Goal: Task Accomplishment & Management: Manage account settings

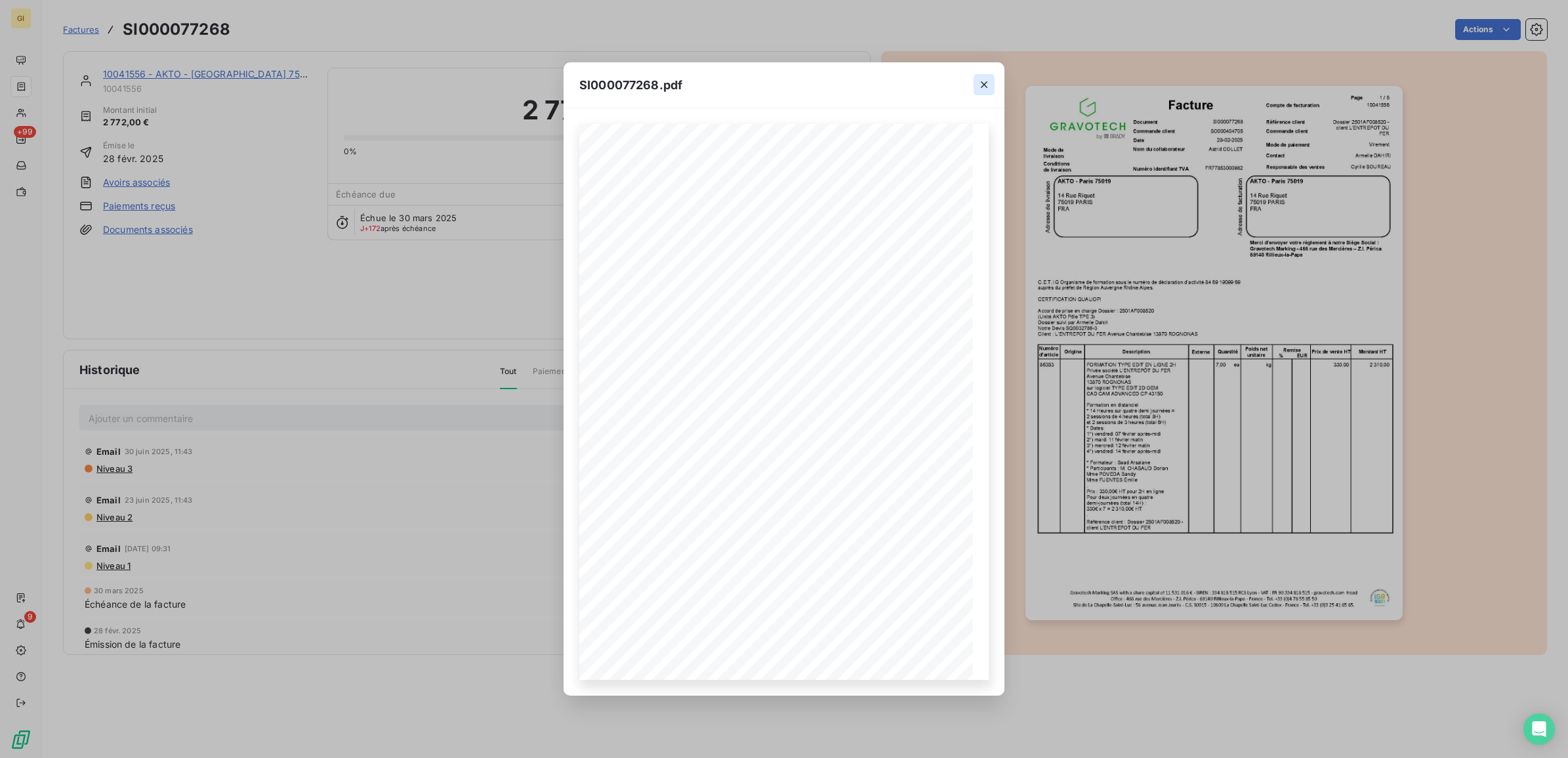
click at [984, 80] on icon "button" at bounding box center [983, 85] width 13 height 13
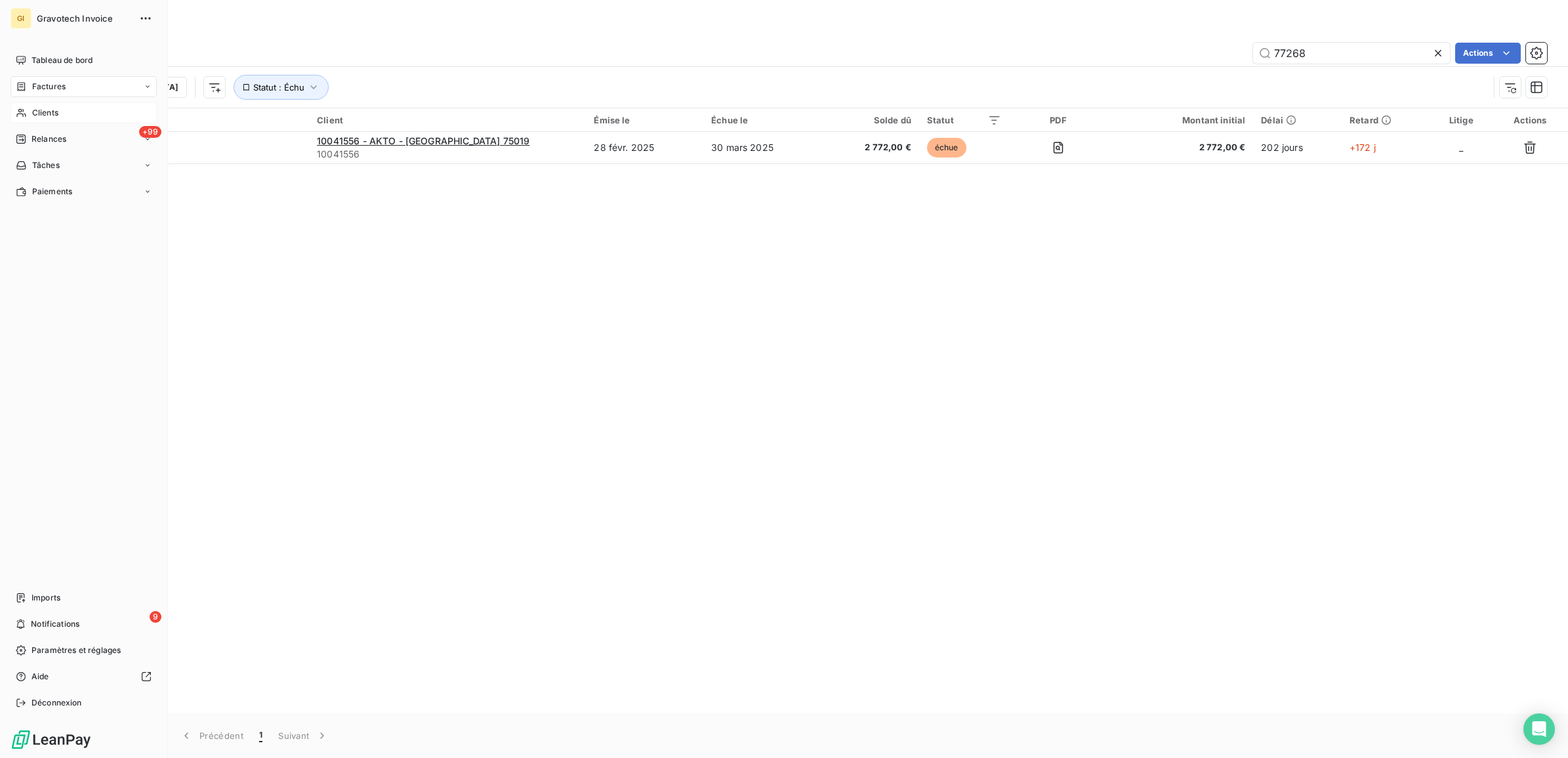
click at [44, 110] on span "Clients" at bounding box center [45, 113] width 26 height 12
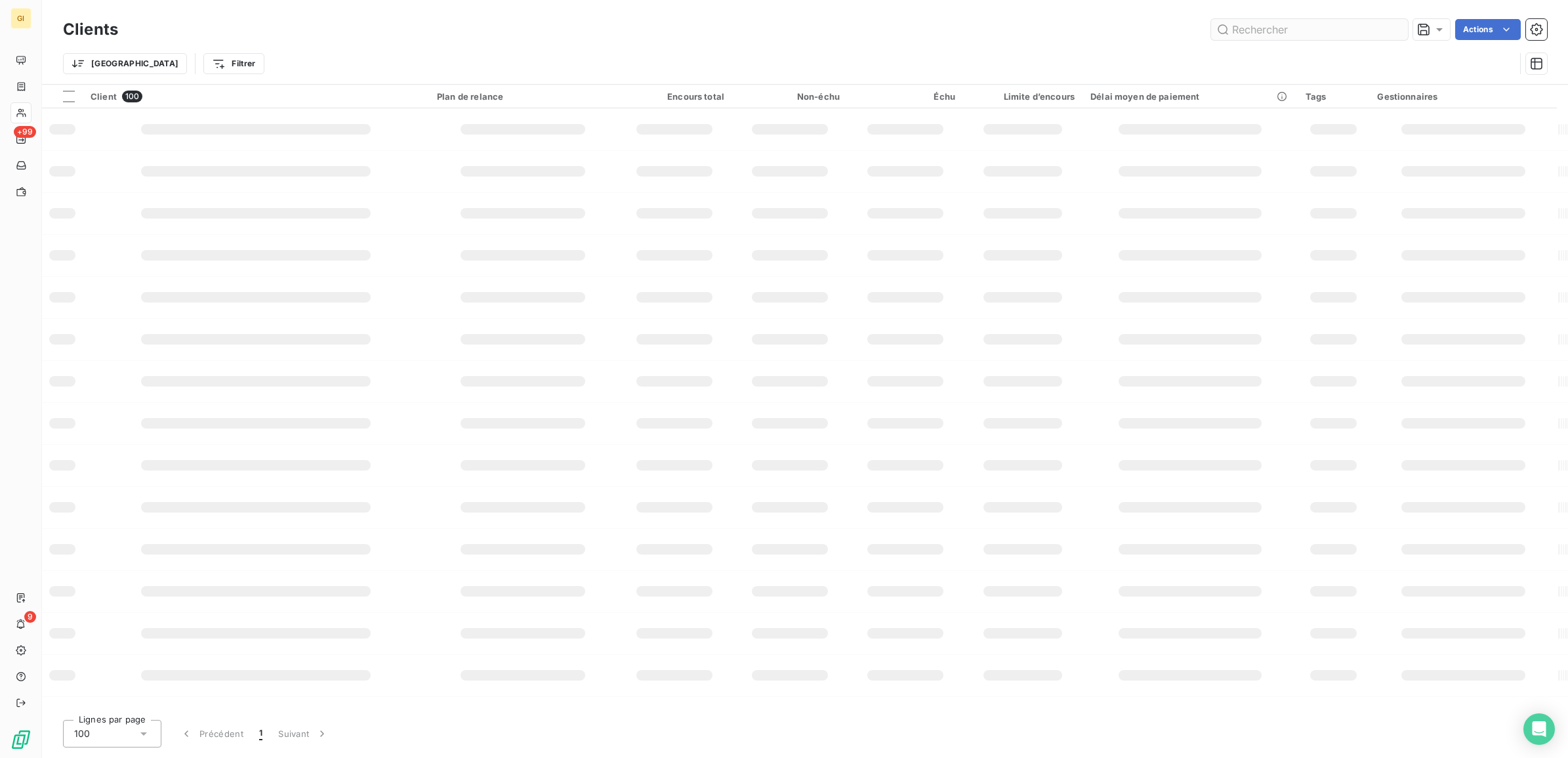
click at [1288, 34] on input "text" at bounding box center [1309, 29] width 197 height 21
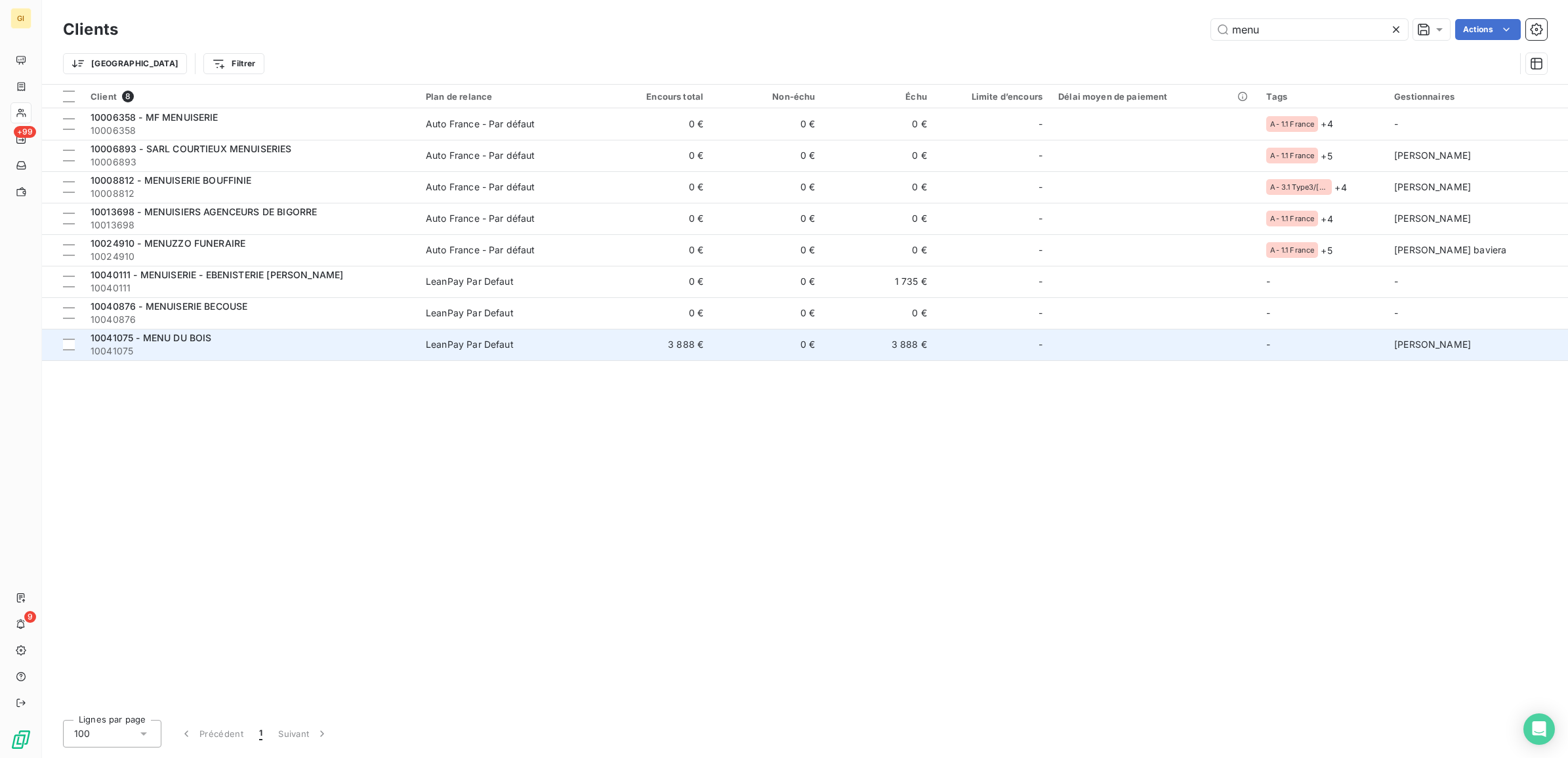
type input "menu"
click at [755, 340] on td "0 €" at bounding box center [767, 345] width 111 height 32
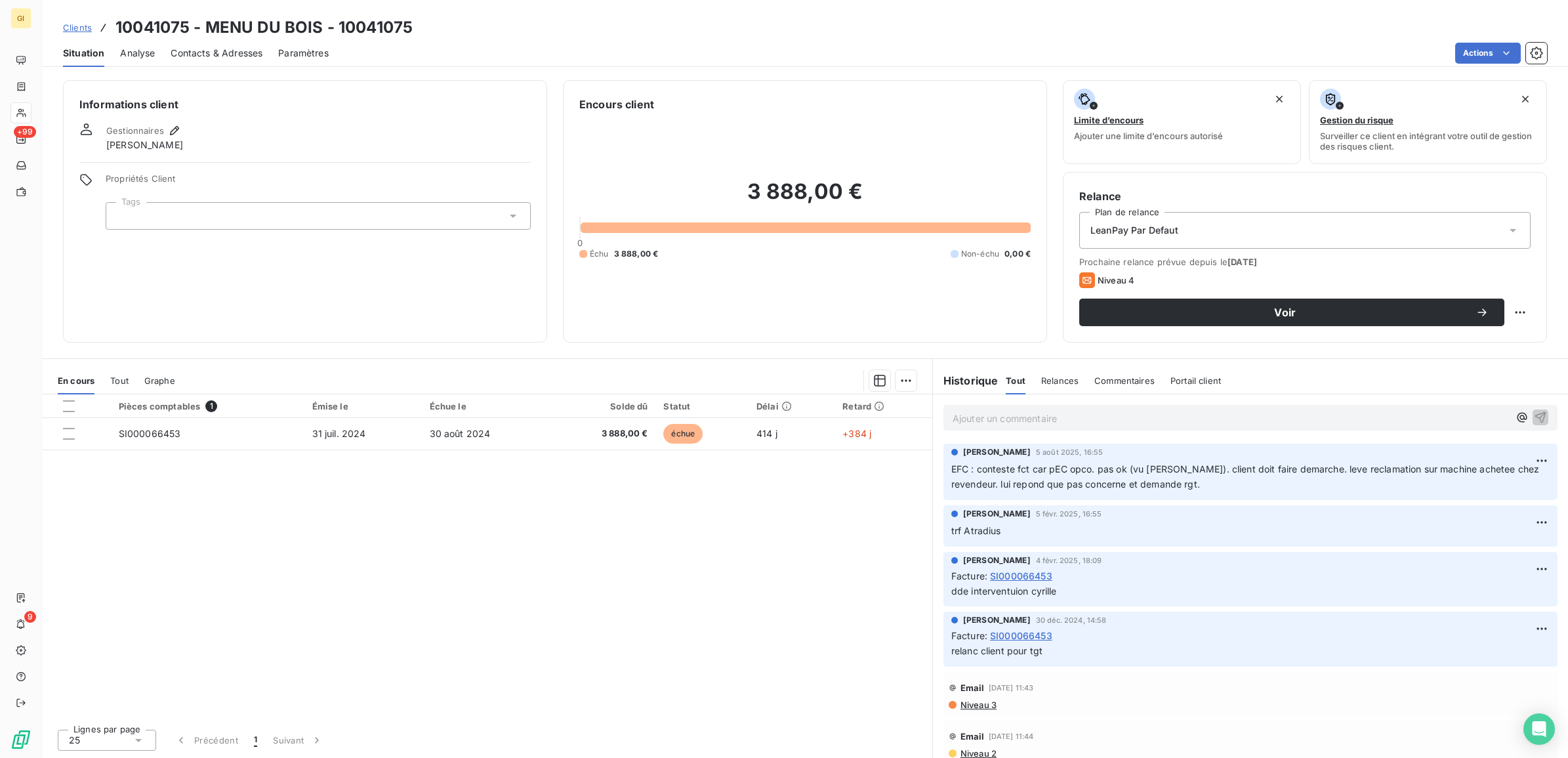
click at [71, 24] on span "Clients" at bounding box center [77, 27] width 29 height 11
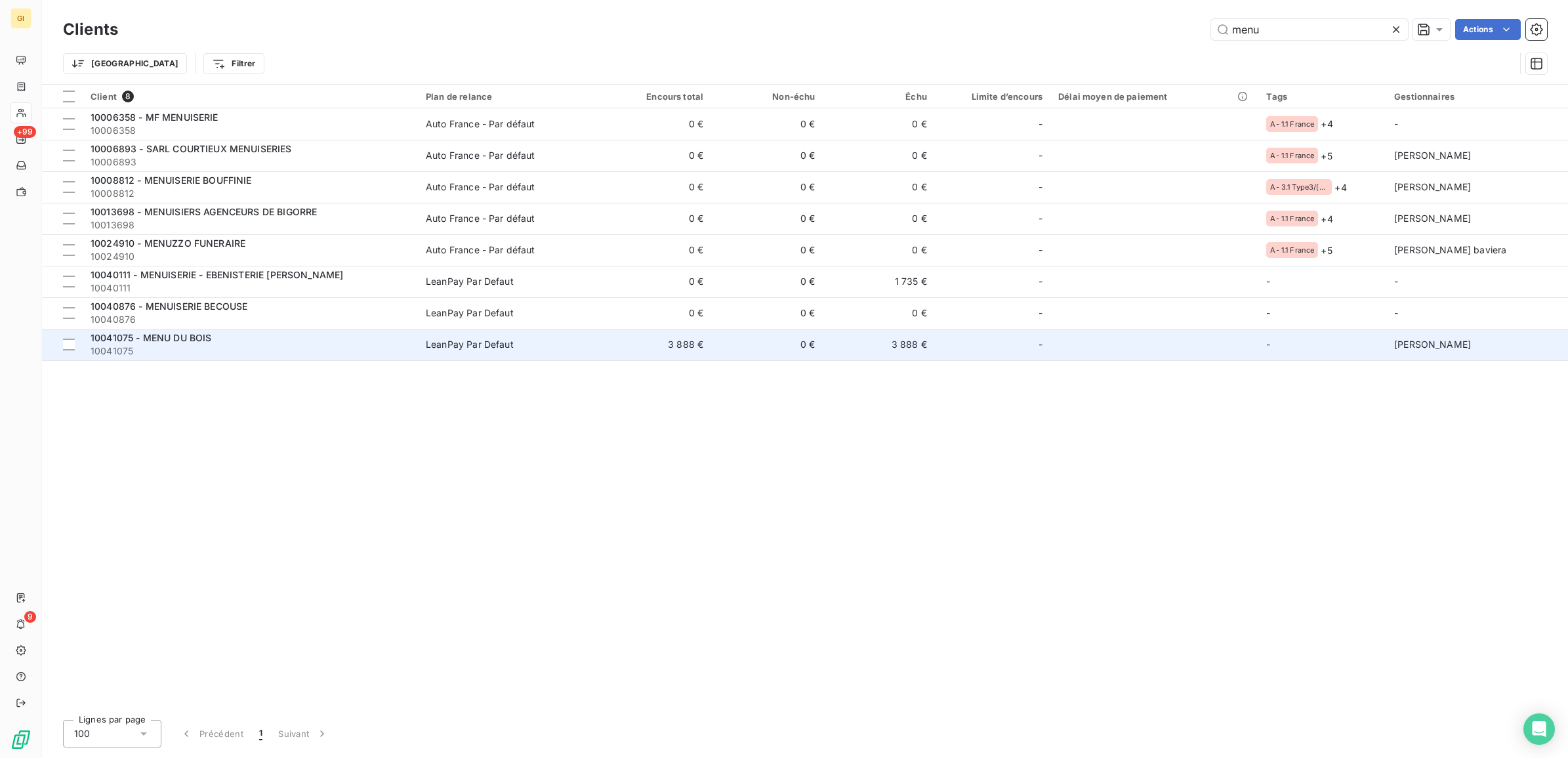
click at [533, 342] on span "LeanPay Par Defaut" at bounding box center [508, 344] width 166 height 13
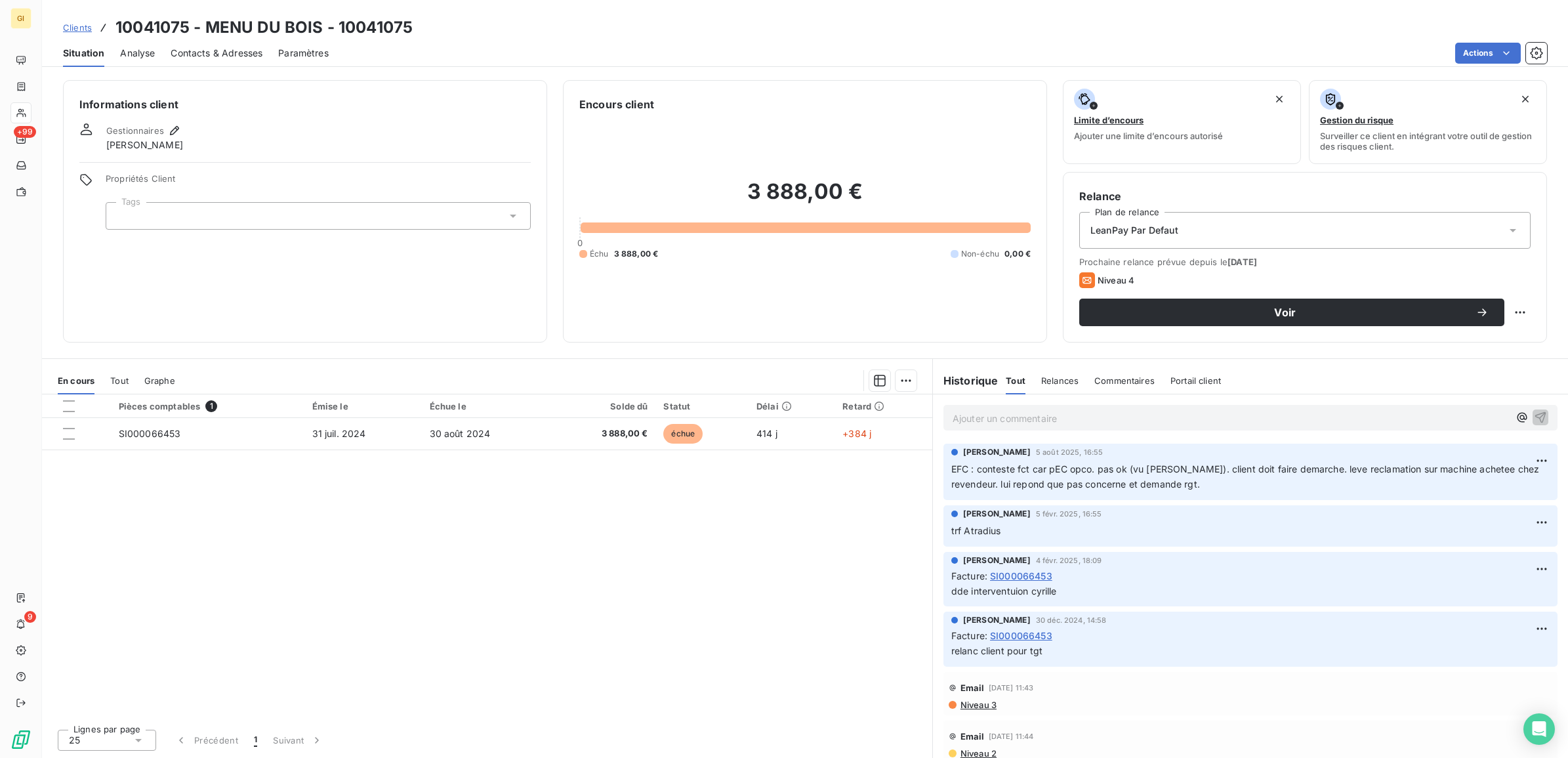
click at [991, 420] on p "Ajouter un commentaire ﻿" at bounding box center [1231, 418] width 557 height 16
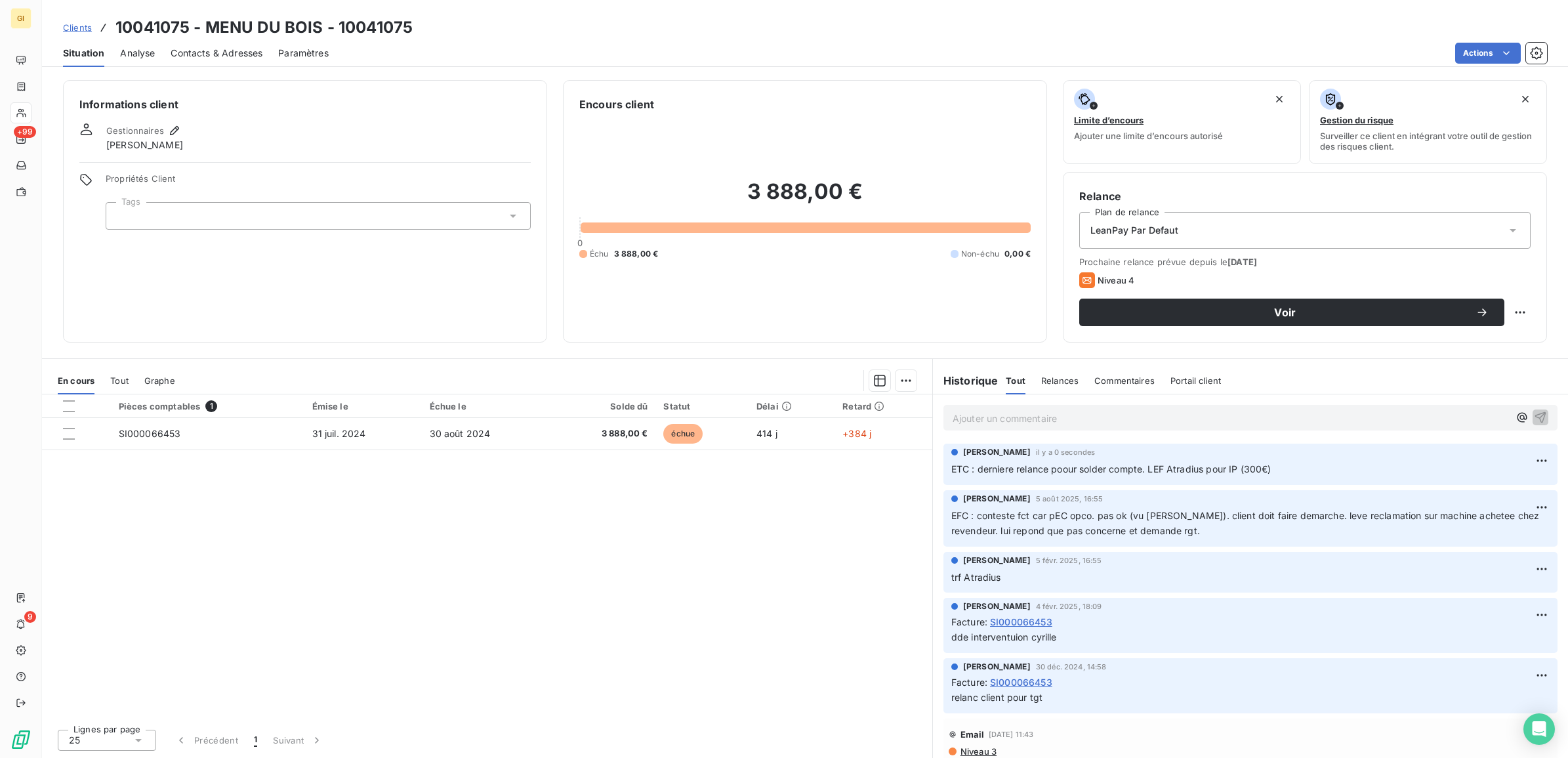
click at [87, 25] on span "Clients" at bounding box center [77, 27] width 29 height 11
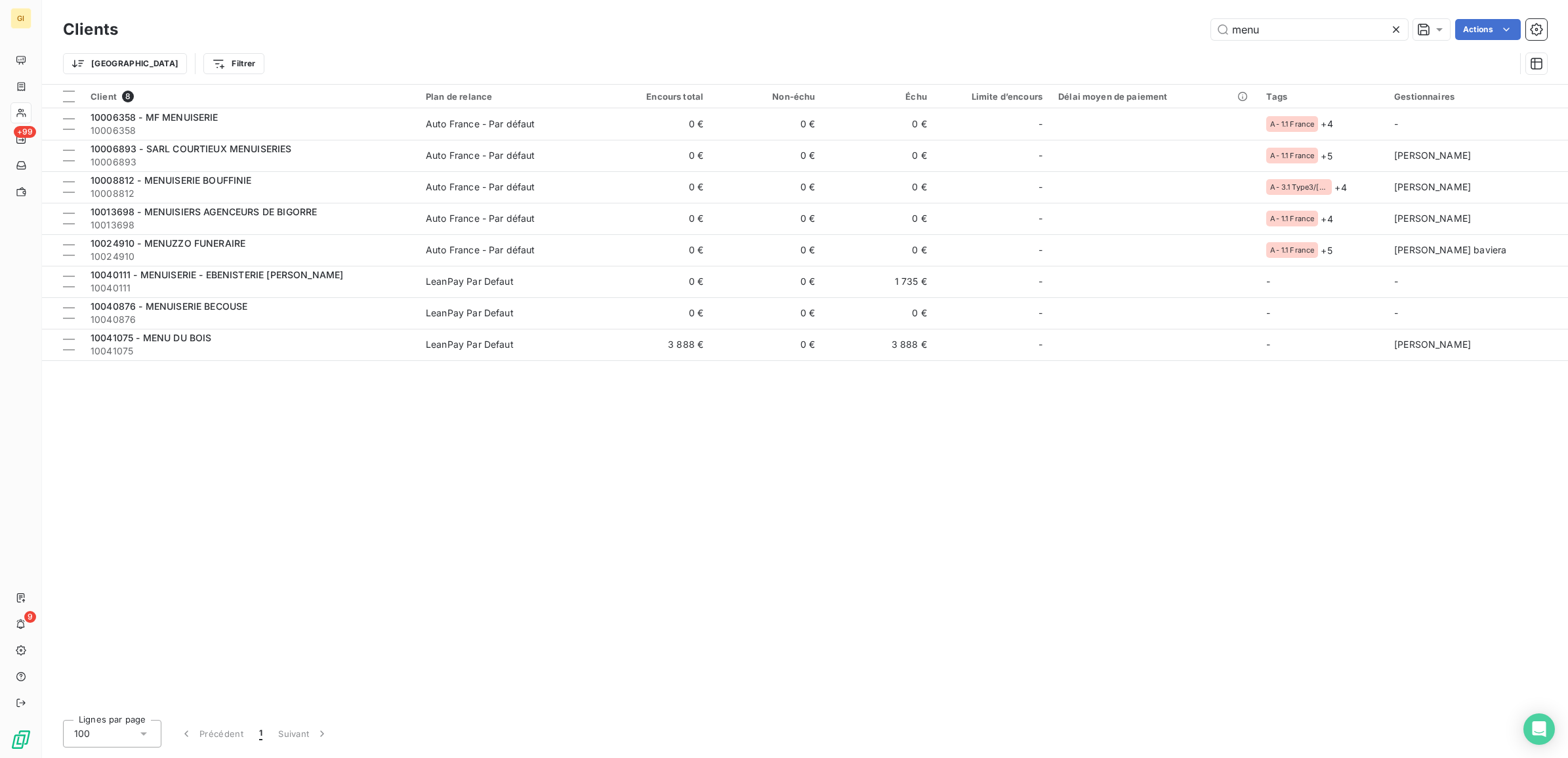
drag, startPoint x: 1353, startPoint y: 32, endPoint x: 890, endPoint y: 54, distance: 463.5
click at [1080, 38] on div "menu Actions" at bounding box center [840, 29] width 1413 height 21
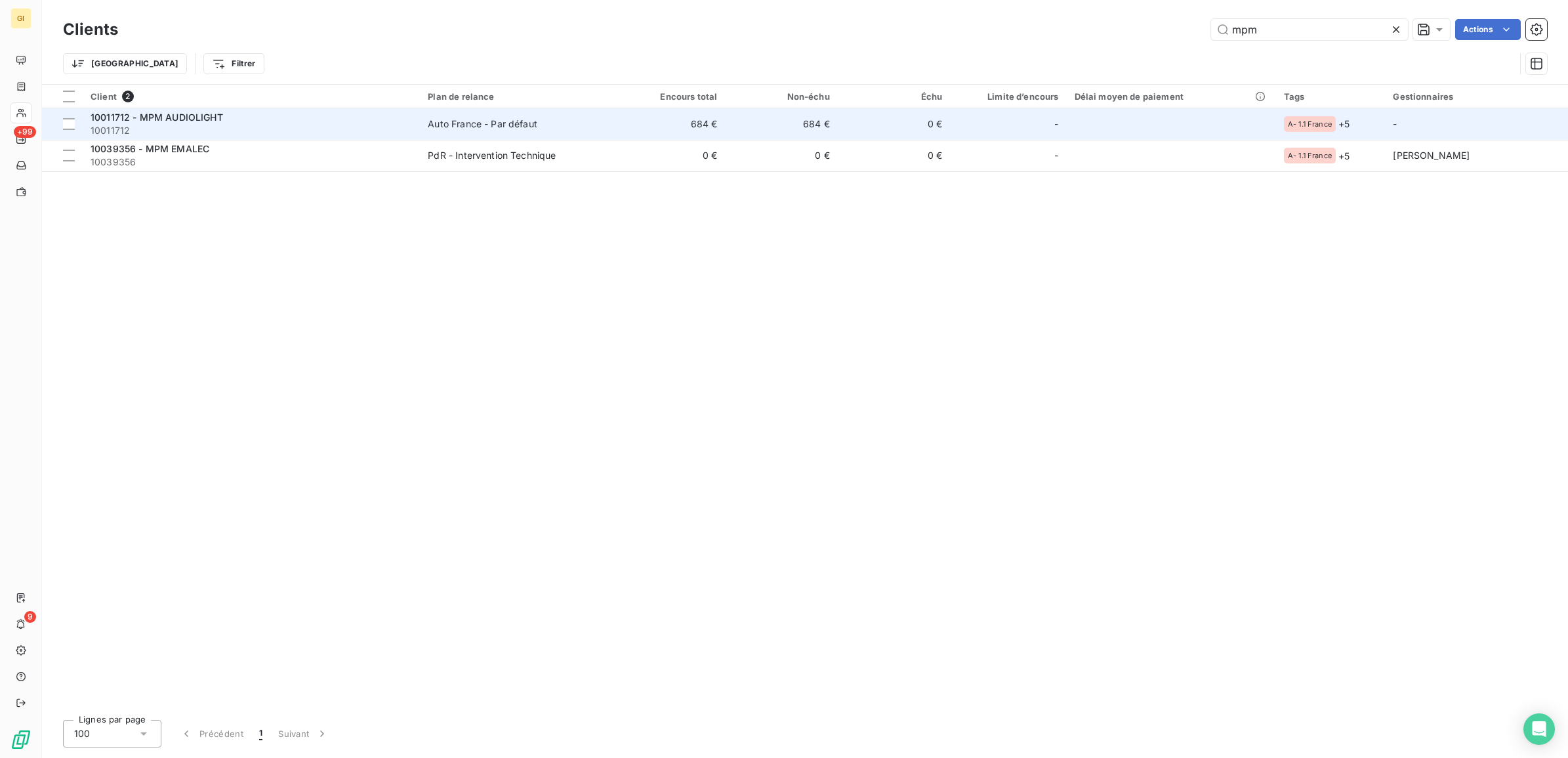
type input "mpm"
click at [444, 130] on div "Auto France - Par défaut" at bounding box center [482, 123] width 109 height 13
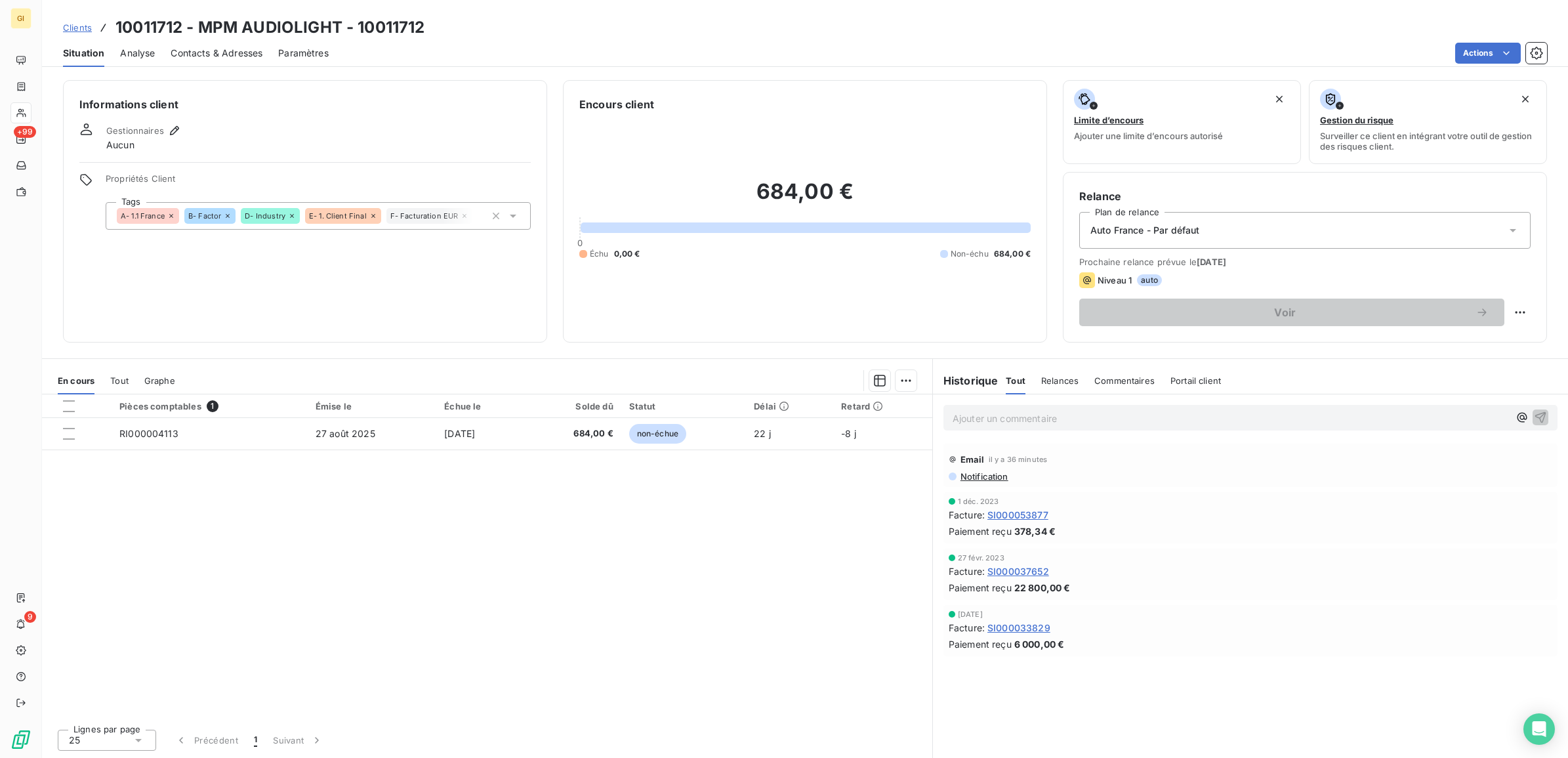
click at [247, 51] on span "Contacts & Adresses" at bounding box center [217, 53] width 91 height 13
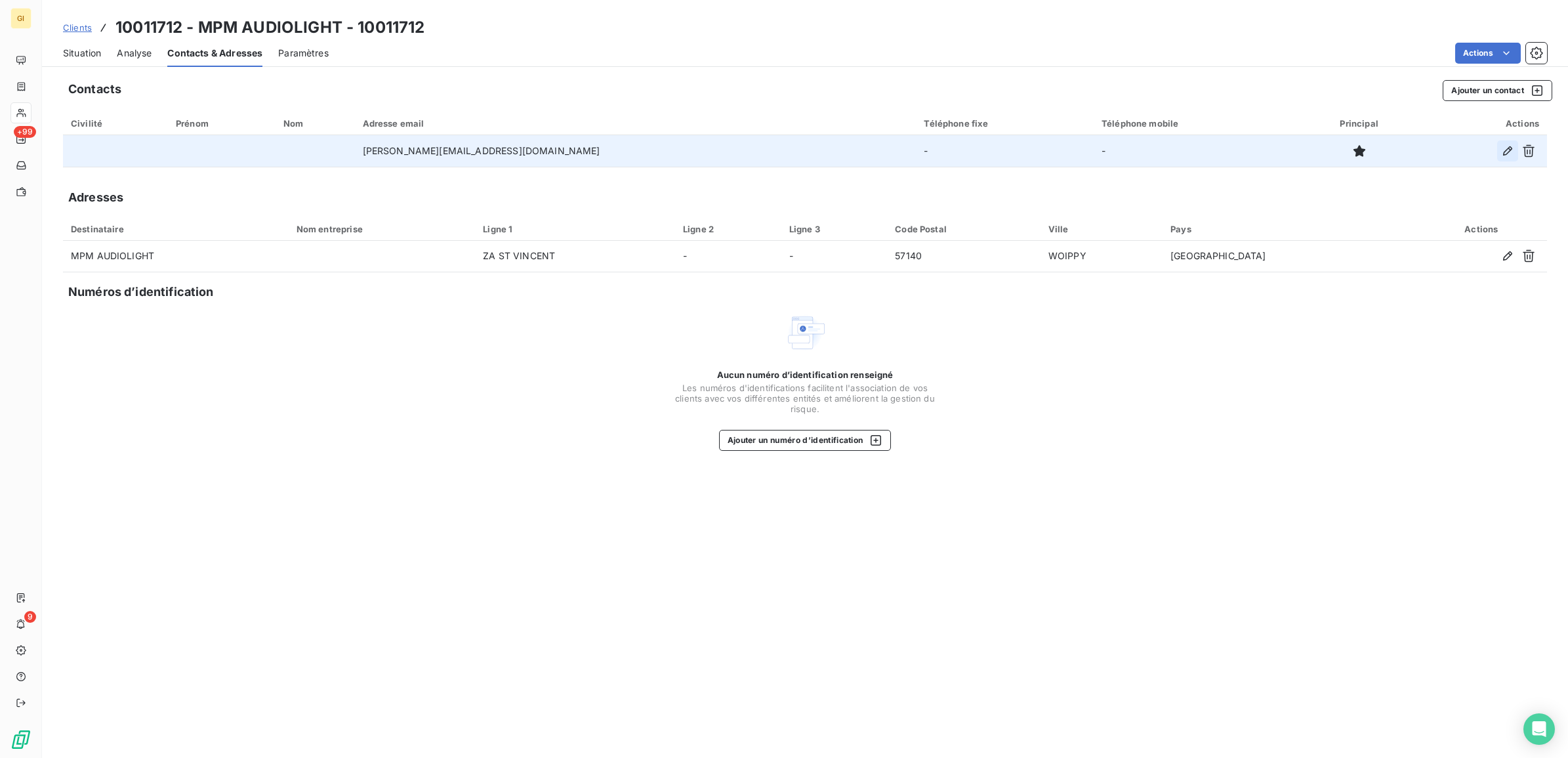
click at [1501, 152] on icon "button" at bounding box center [1507, 150] width 13 height 13
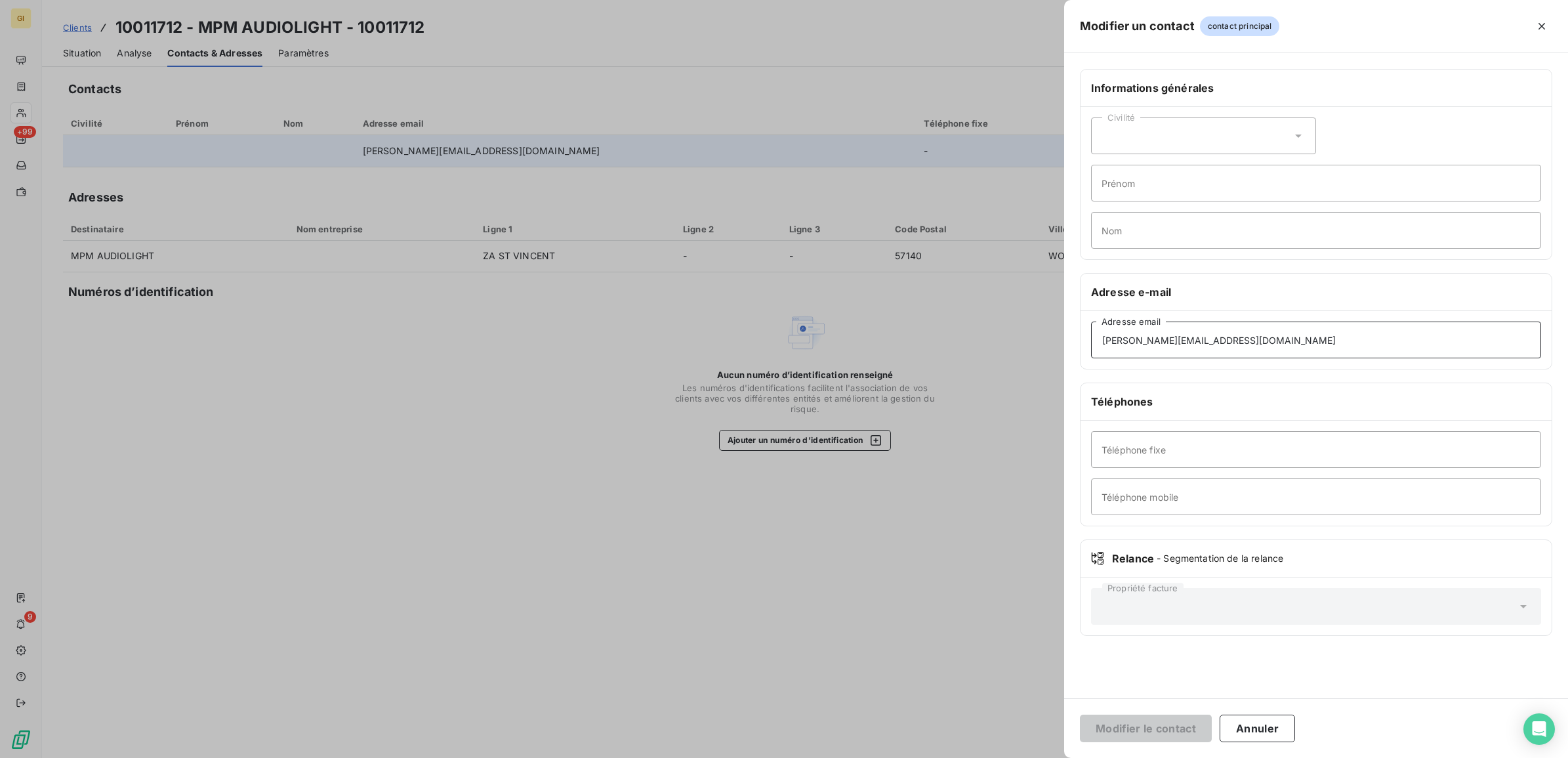
drag, startPoint x: 1254, startPoint y: 333, endPoint x: 975, endPoint y: 389, distance: 284.6
click at [974, 757] on div "Modifier un contact contact principal Informations générales Civilité Prénom No…" at bounding box center [784, 758] width 1568 height 0
paste input "factures"
type input "[EMAIL_ADDRESS][DOMAIN_NAME]"
click at [1162, 727] on button "Modifier le contact" at bounding box center [1145, 729] width 132 height 28
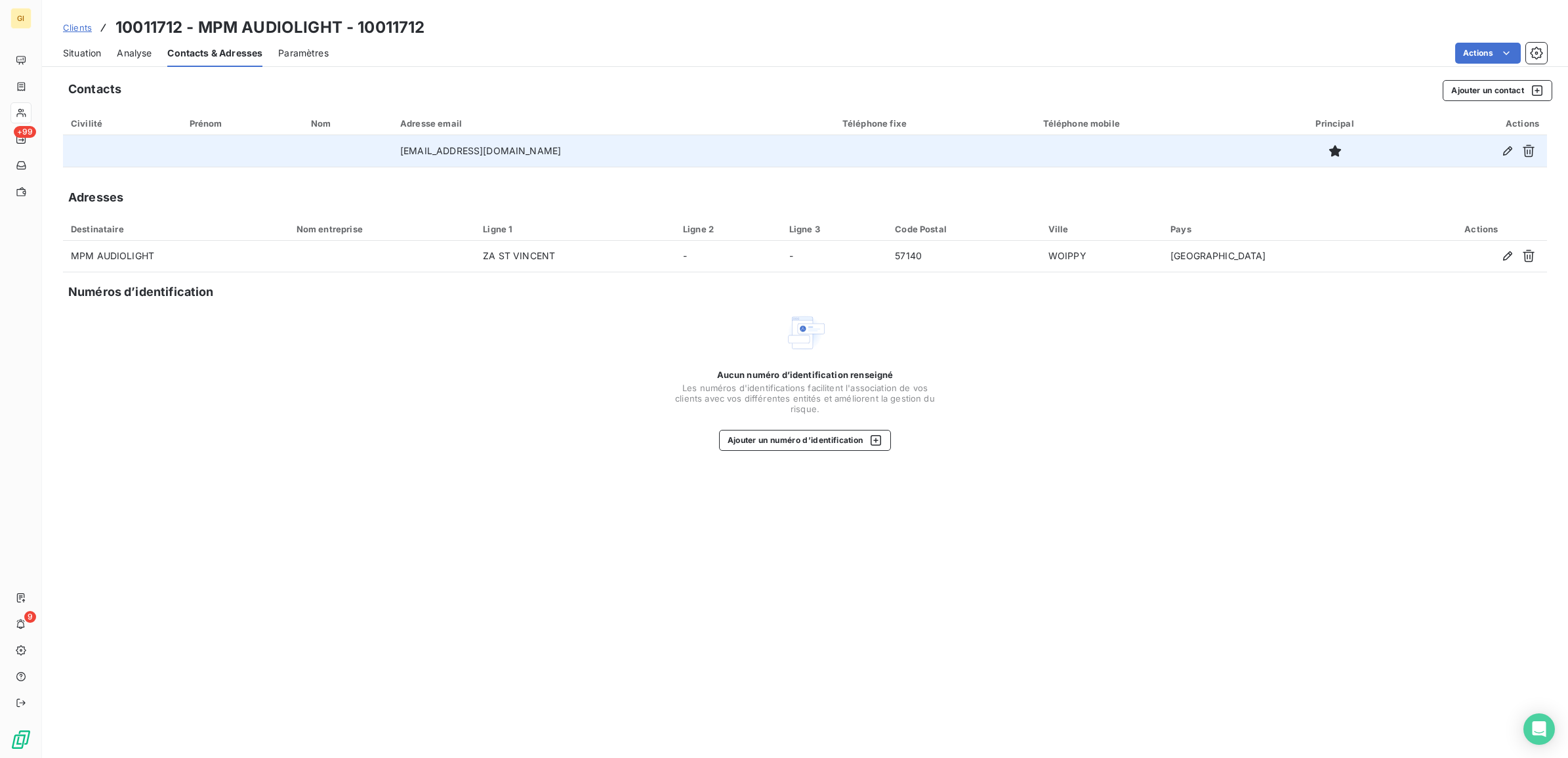
click at [1404, 474] on div "Contacts Ajouter un contact Civilité Prénom Nom Adresse email Téléphone fixe Té…" at bounding box center [804, 416] width 1526 height 686
click at [374, 574] on div "Contacts Ajouter un contact Civilité Prénom Nom Adresse email Téléphone fixe Té…" at bounding box center [804, 416] width 1526 height 686
click at [73, 26] on span "Clients" at bounding box center [77, 27] width 29 height 11
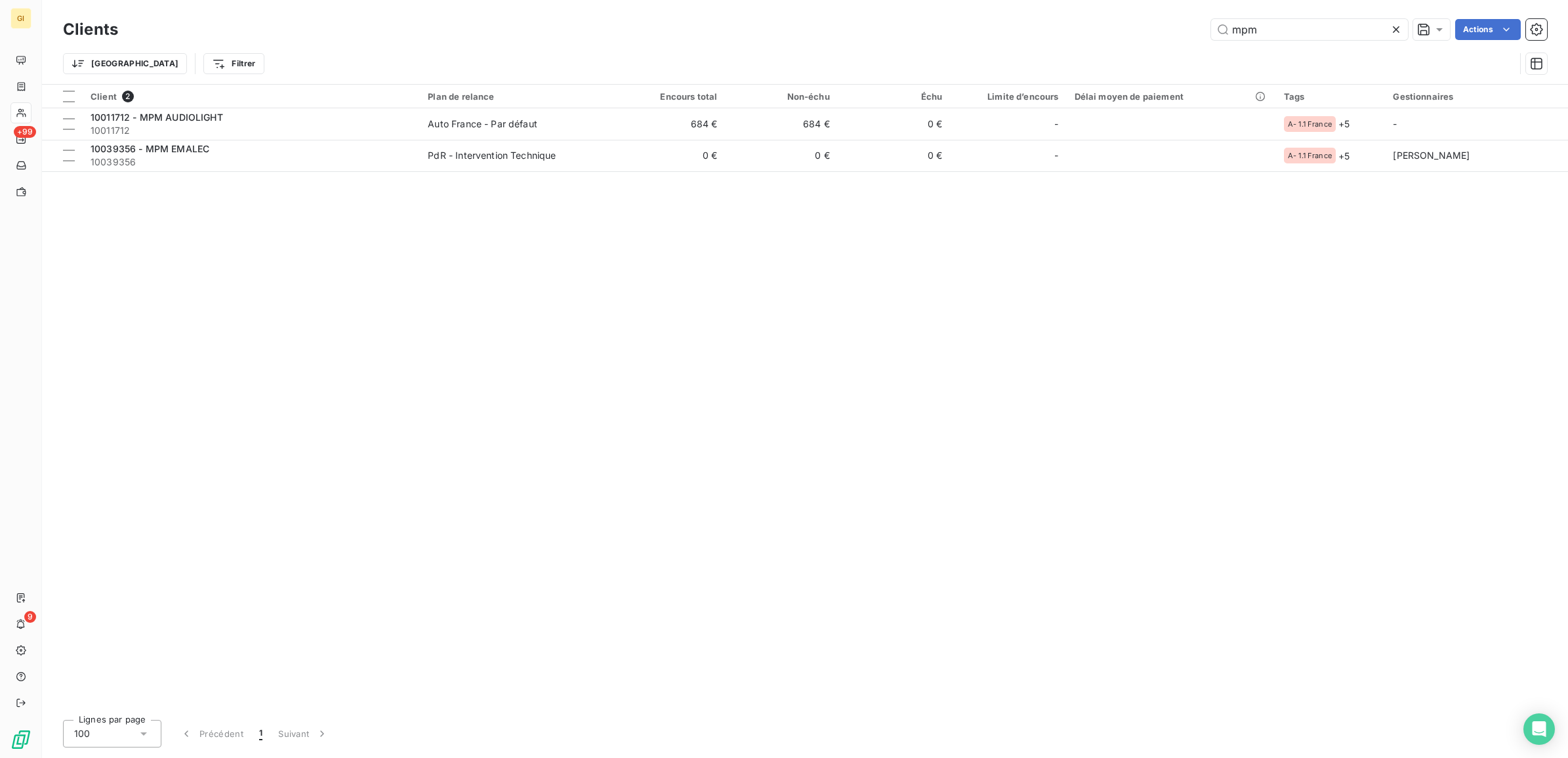
drag, startPoint x: 1272, startPoint y: 28, endPoint x: 1108, endPoint y: 64, distance: 167.9
click at [1162, 44] on div "Clients mpm Actions Trier Filtrer" at bounding box center [804, 50] width 1484 height 69
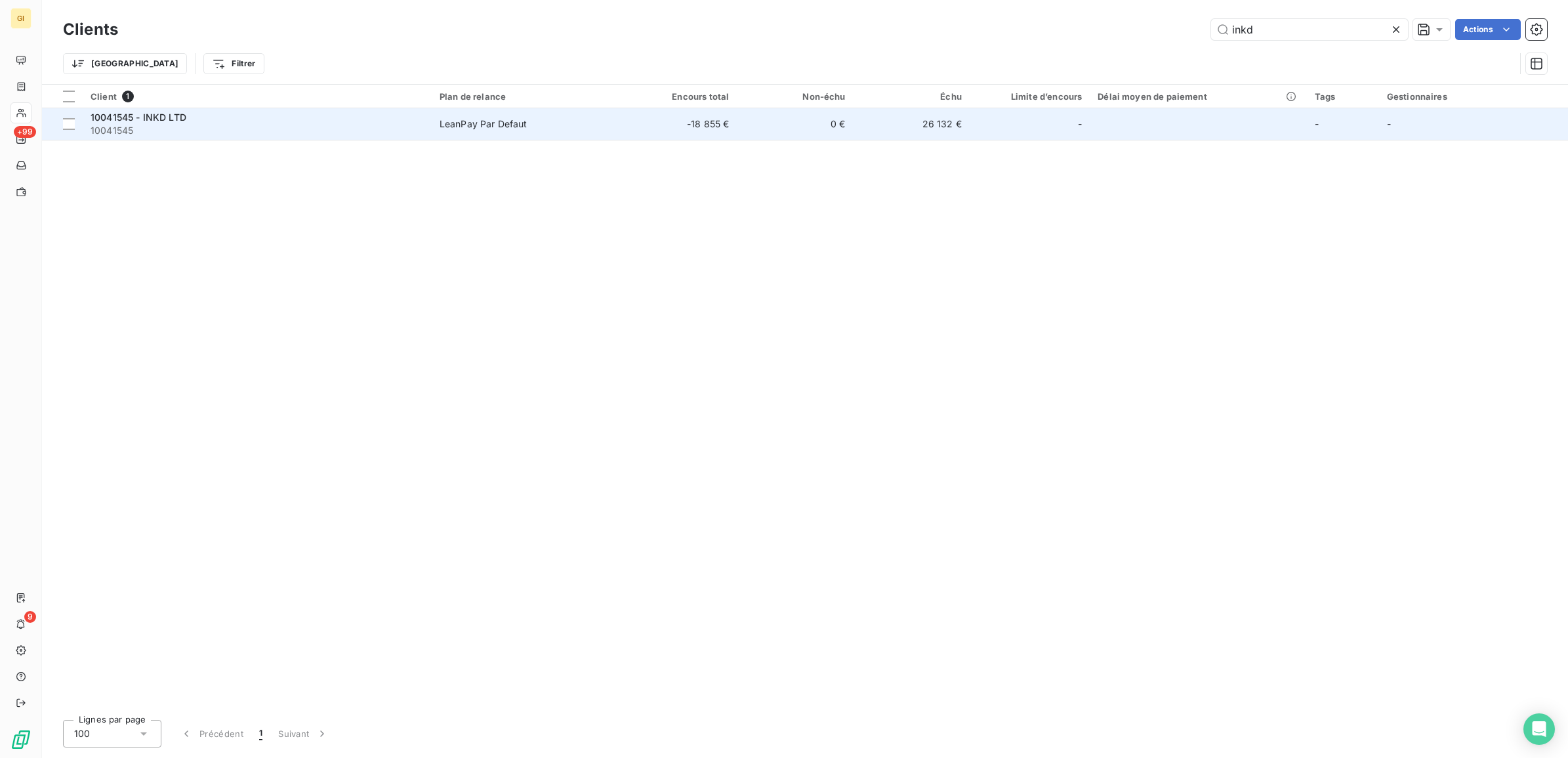
type input "inkd"
drag, startPoint x: 377, startPoint y: 126, endPoint x: 365, endPoint y: 126, distance: 12.0
click at [372, 129] on span "10041545" at bounding box center [257, 130] width 333 height 13
